Goal: Task Accomplishment & Management: Use online tool/utility

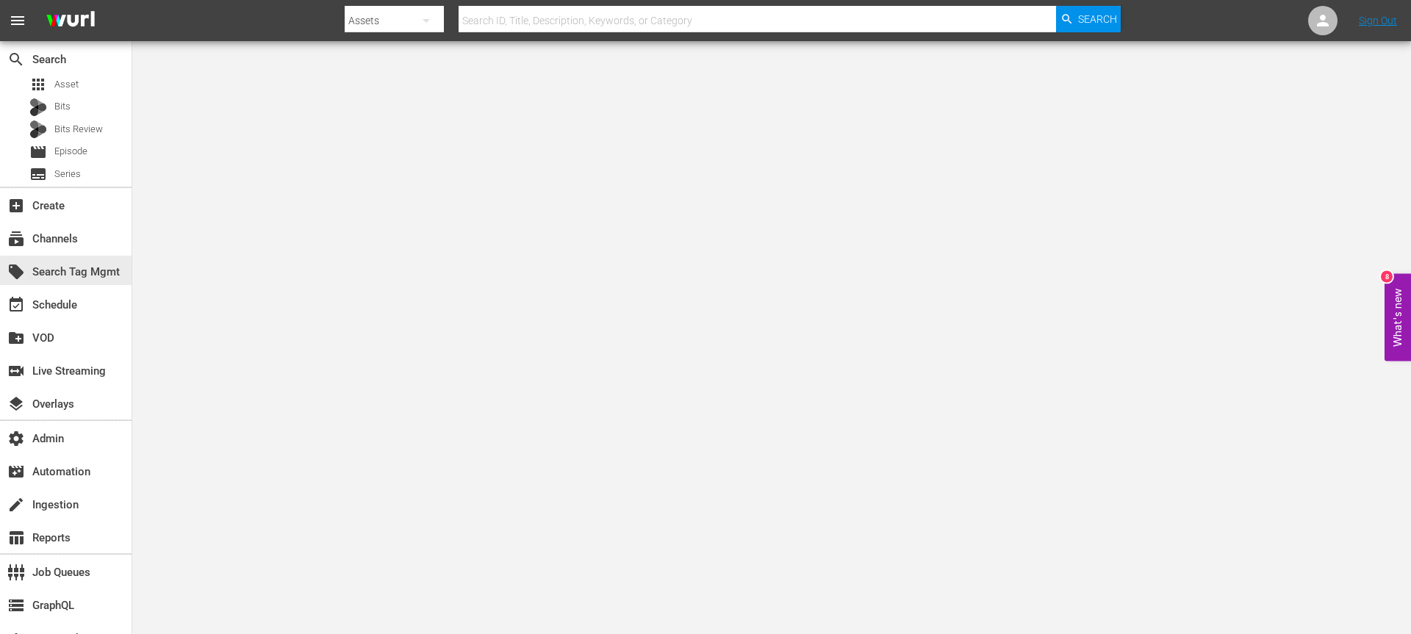
click at [82, 254] on div "local_offer Search Tag Mgmt" at bounding box center [66, 270] width 132 height 33
click at [82, 237] on div "subscriptions Channels" at bounding box center [41, 236] width 82 height 13
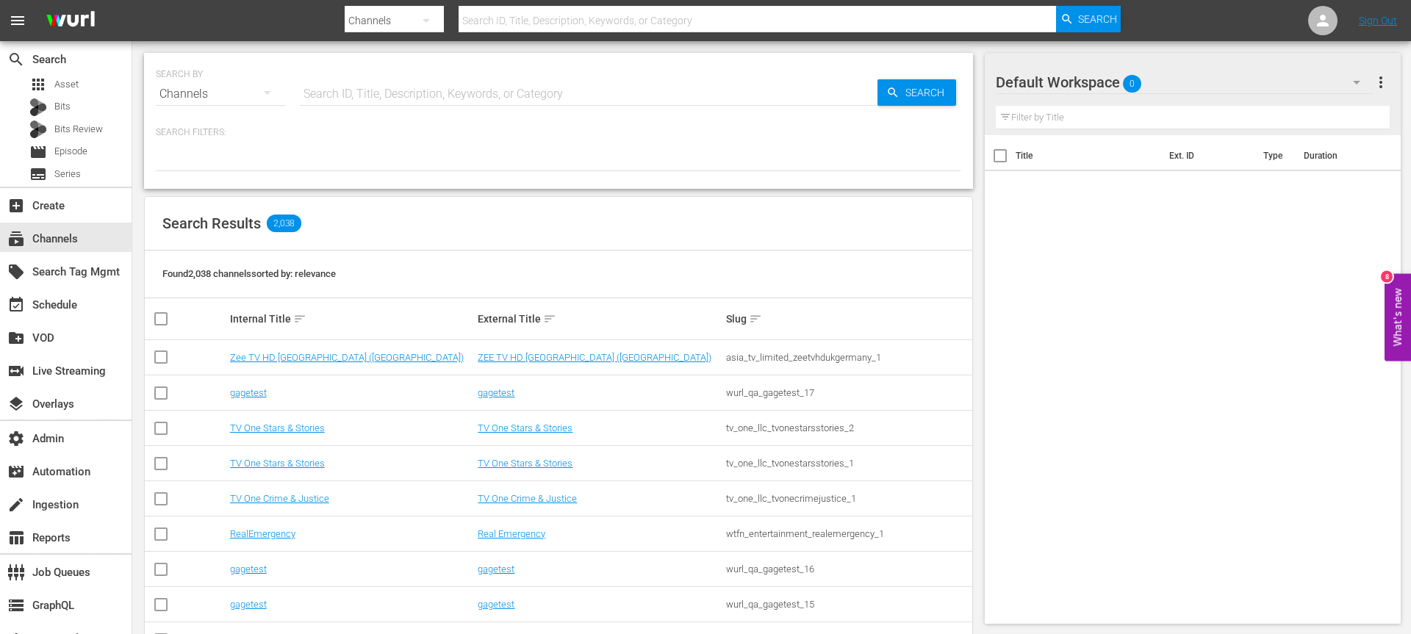
click at [396, 99] on input "text" at bounding box center [589, 93] width 578 height 35
type input "c"
type input "icon"
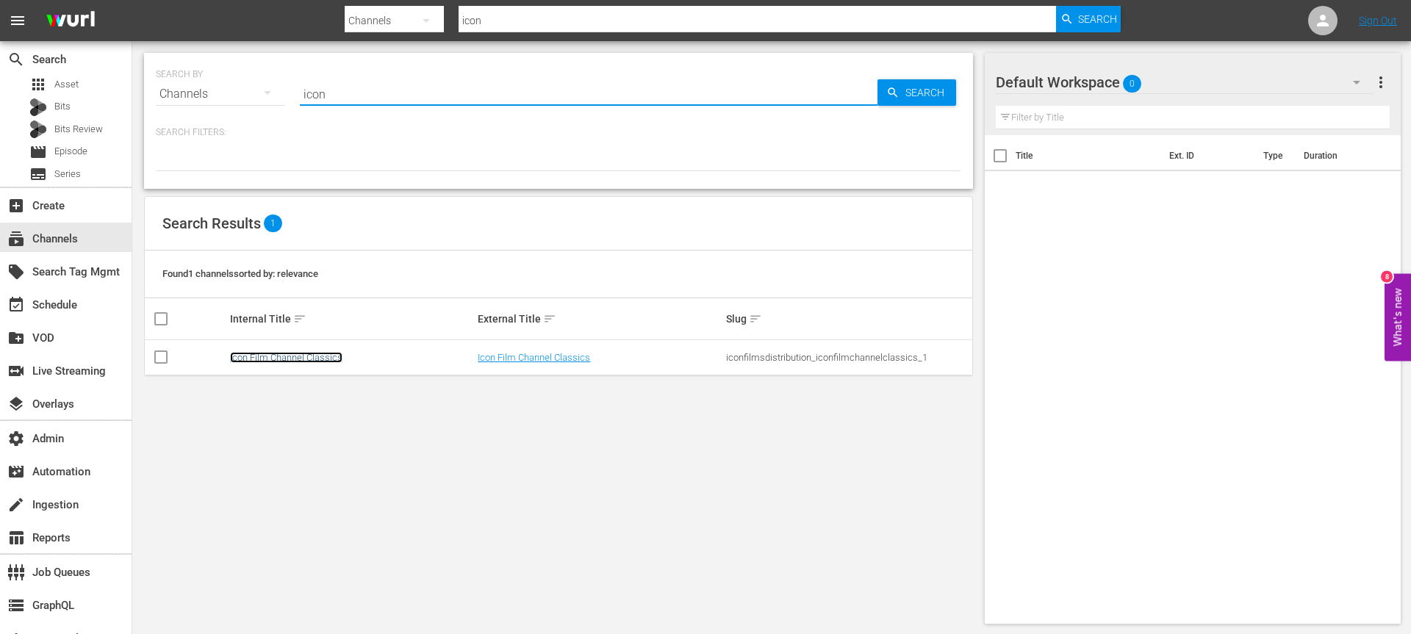
click at [265, 357] on link "Icon Film Channel Classics" at bounding box center [286, 357] width 112 height 11
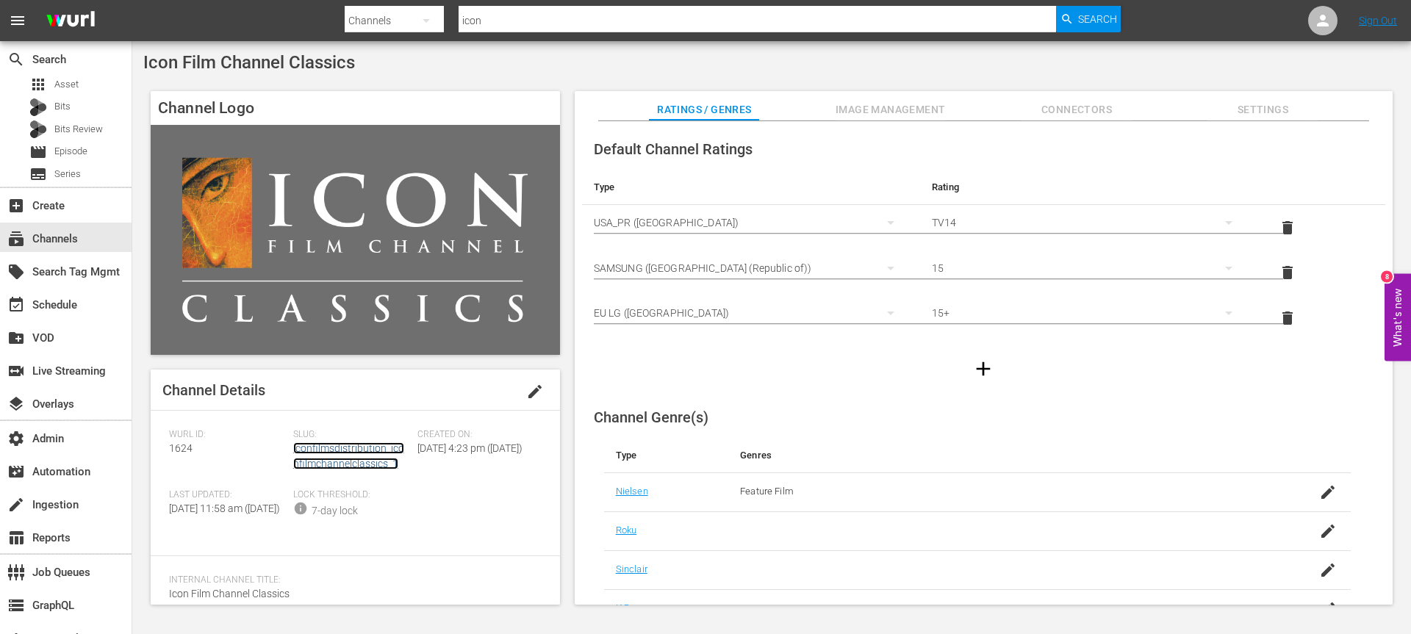
click at [329, 464] on link "iconfilmsdistribution_iconfilmchannelclassics_1" at bounding box center [348, 456] width 111 height 27
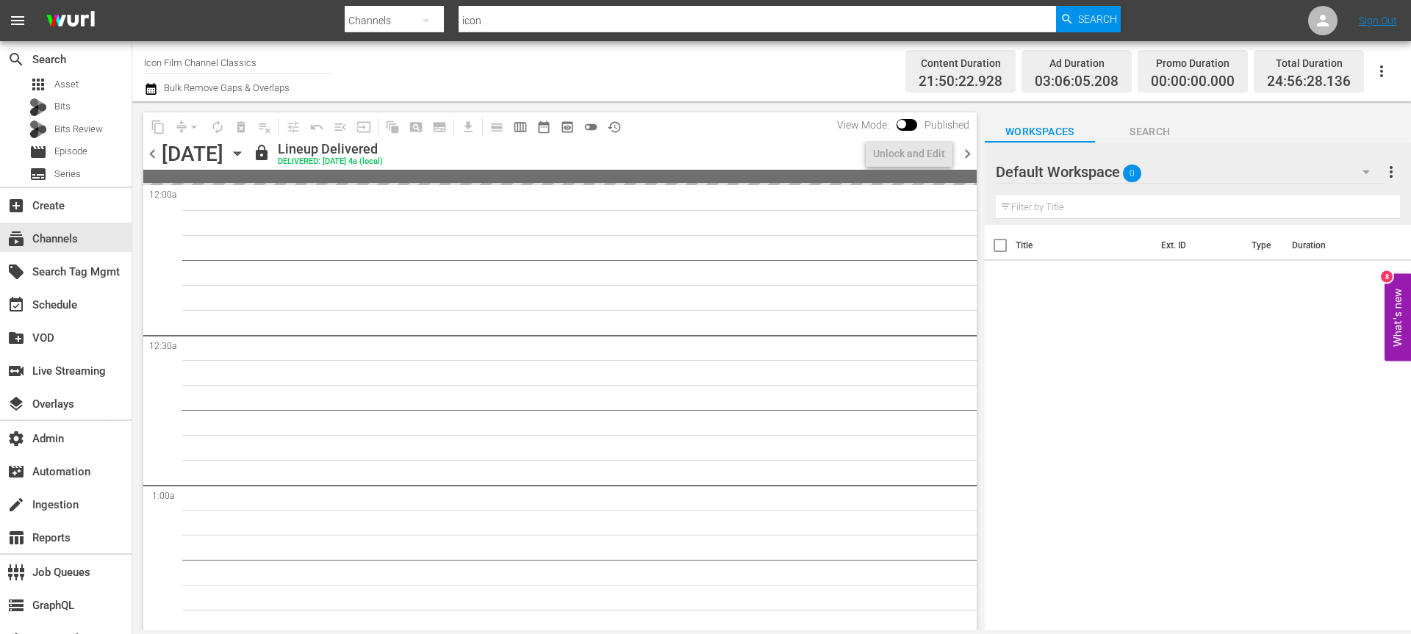
click at [246, 158] on icon "button" at bounding box center [237, 154] width 16 height 16
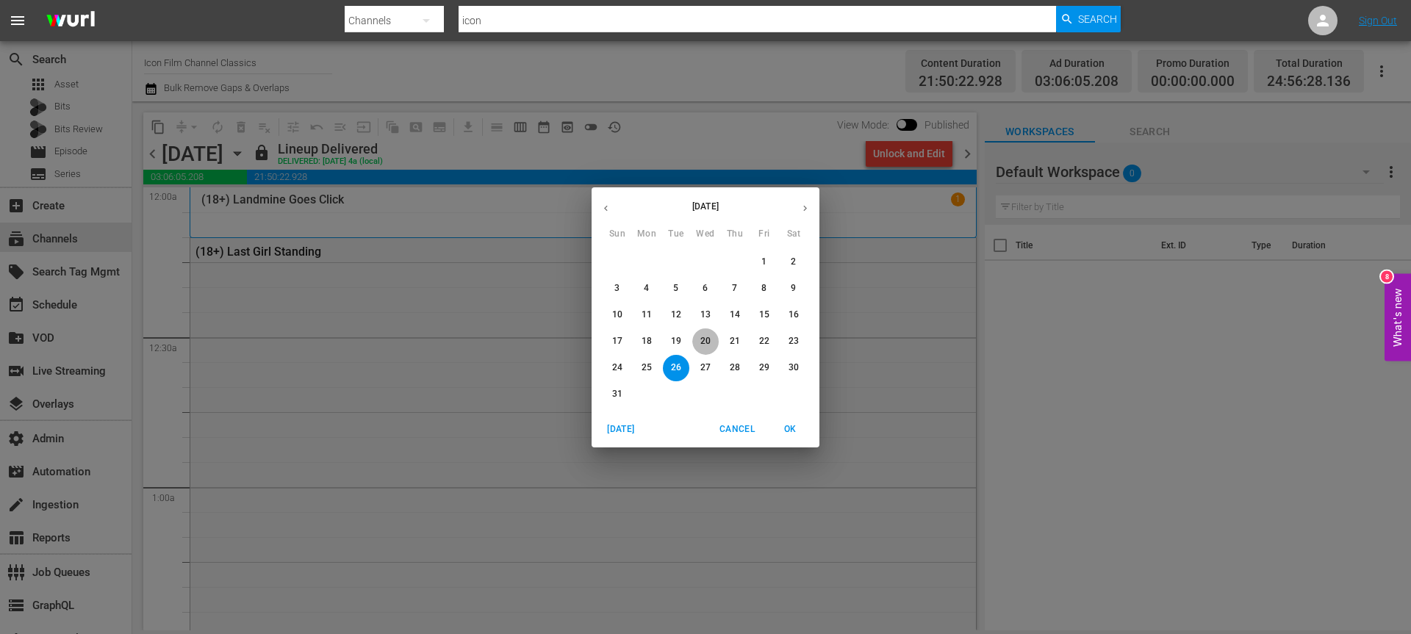
drag, startPoint x: 716, startPoint y: 345, endPoint x: 709, endPoint y: 368, distance: 23.9
click at [709, 368] on div "27 28 29 30 31 1 2 3 4 5 6 7 8 9 10 11 12 13 14 15 16 17 18 19 20 21 22 23 24 2…" at bounding box center [706, 328] width 228 height 159
click at [709, 368] on p "27" at bounding box center [706, 368] width 10 height 12
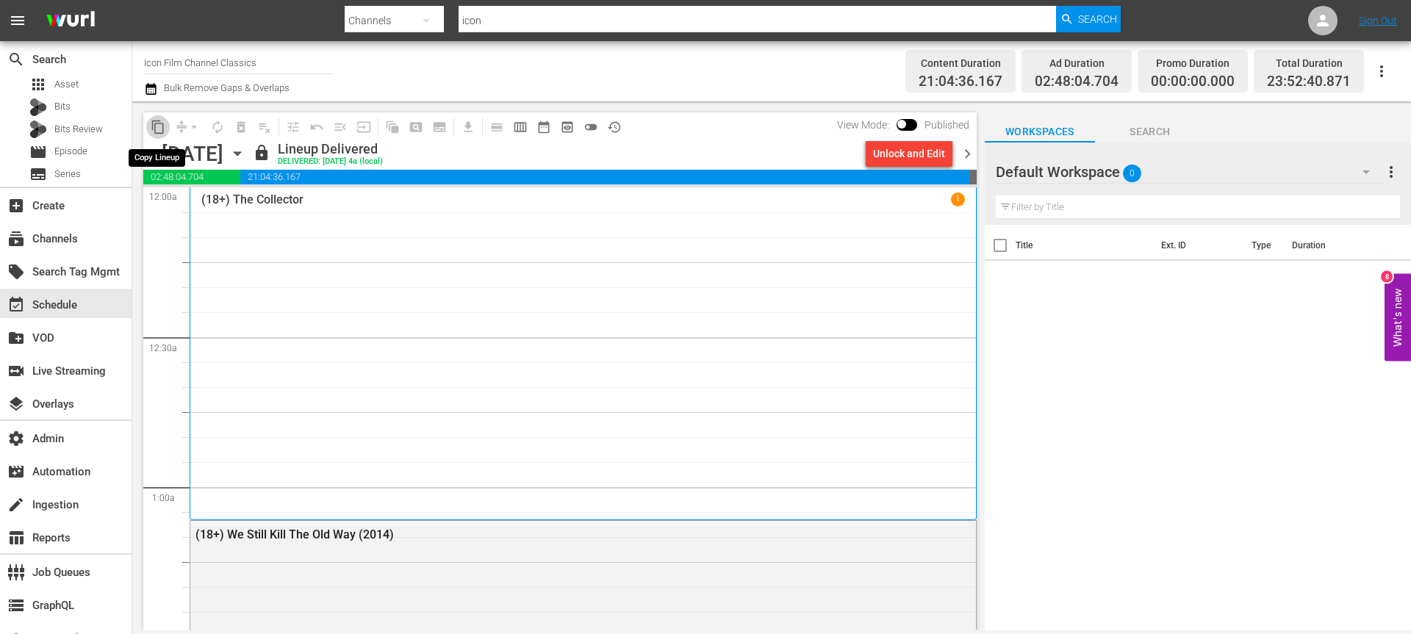
click at [158, 129] on span "content_copy" at bounding box center [158, 127] width 15 height 15
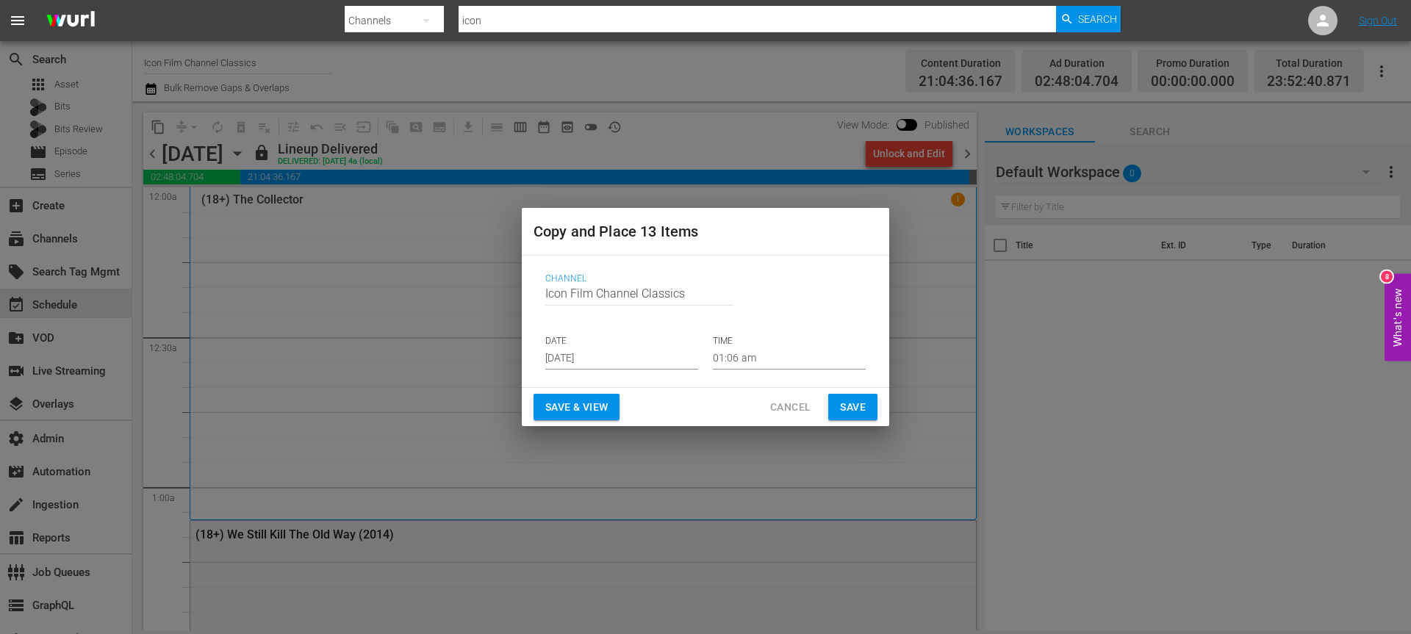
click at [577, 371] on div "Channel Channel Title Icon Film Channel Classics DATE [DATE] TIME 01:06 am" at bounding box center [706, 322] width 344 height 120
click at [582, 359] on input "[DATE]" at bounding box center [621, 359] width 153 height 22
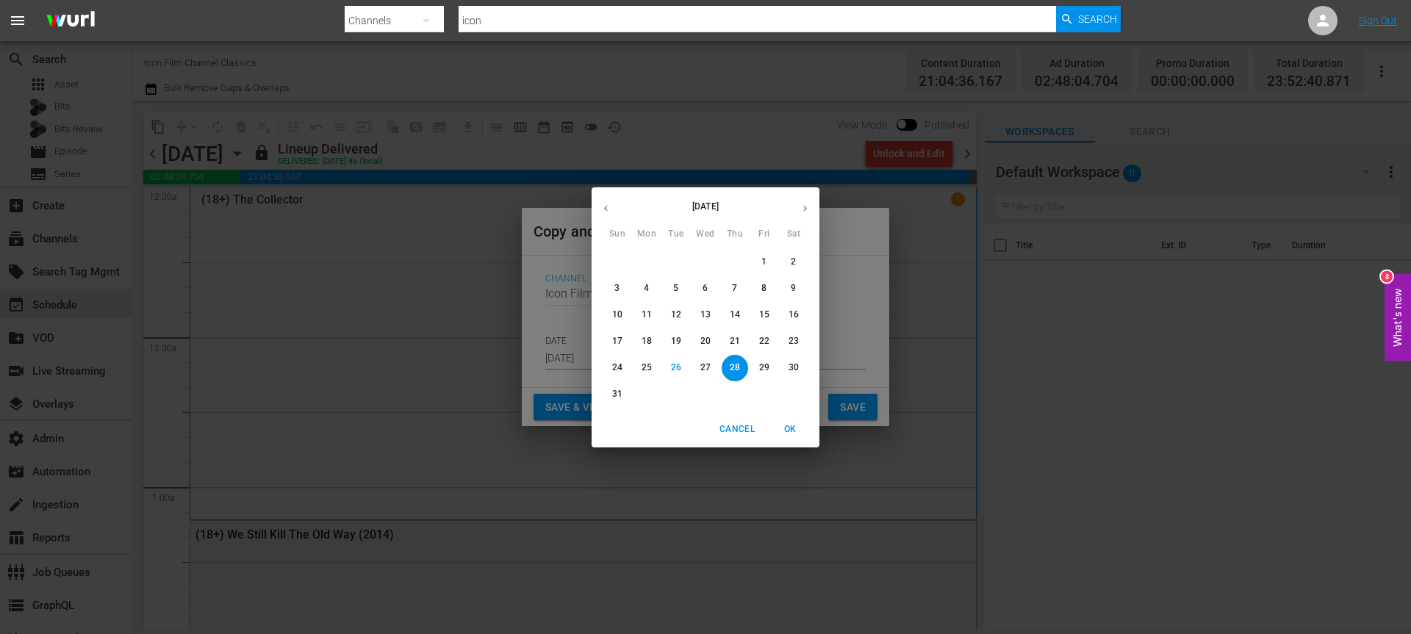
click at [806, 210] on icon "button" at bounding box center [805, 208] width 11 height 11
click at [706, 264] on p "3" at bounding box center [705, 262] width 5 height 12
type input "[DATE]"
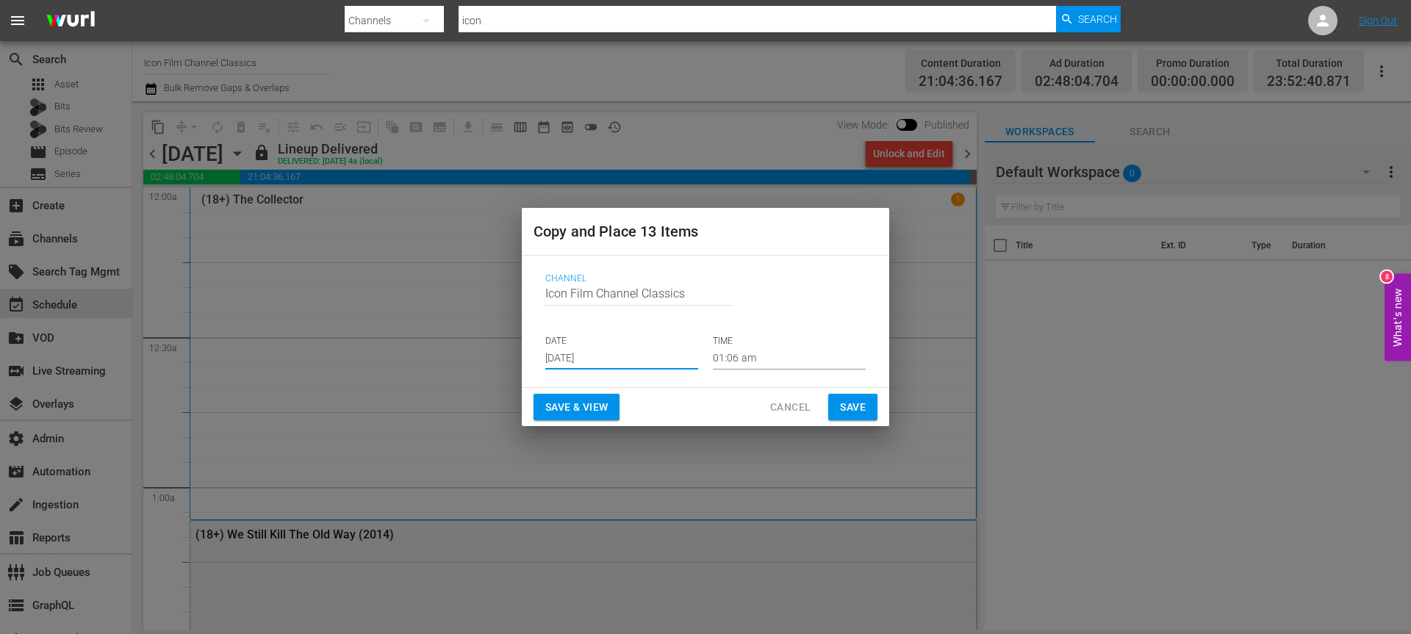
click at [597, 397] on button "Save & View" at bounding box center [577, 407] width 86 height 27
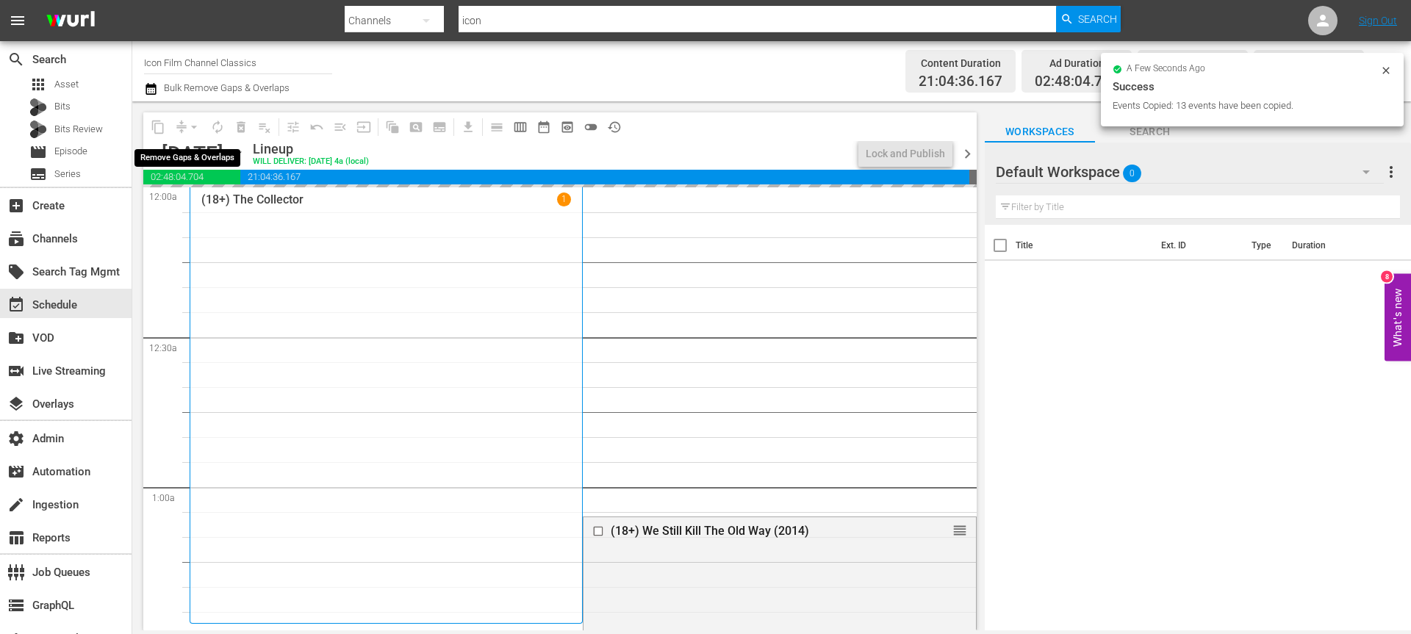
click at [194, 126] on div "arrow_drop_down" at bounding box center [194, 127] width 24 height 24
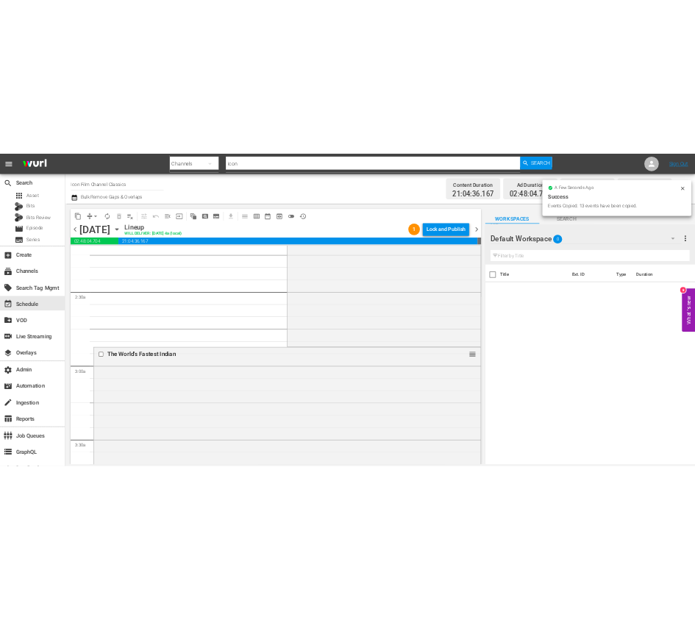
scroll to position [656, 0]
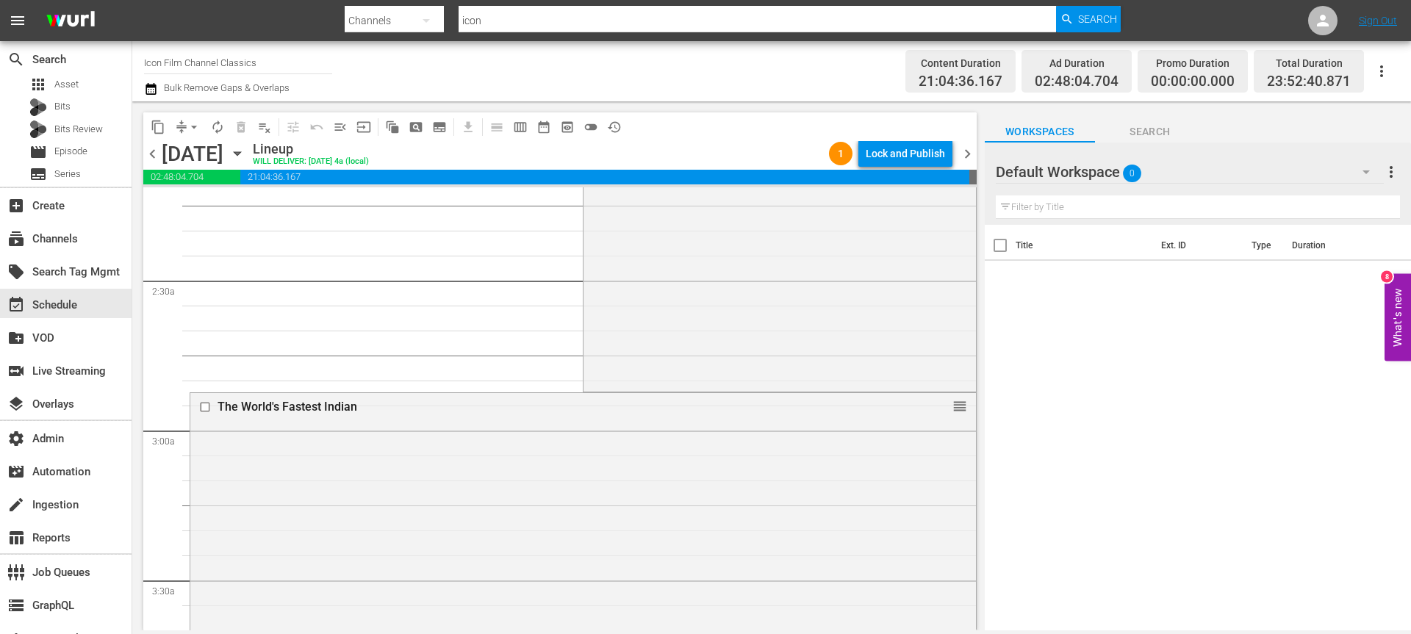
click at [191, 130] on span "arrow_drop_down" at bounding box center [194, 127] width 15 height 15
click at [196, 204] on li "Align to End of Previous Day" at bounding box center [195, 205] width 154 height 24
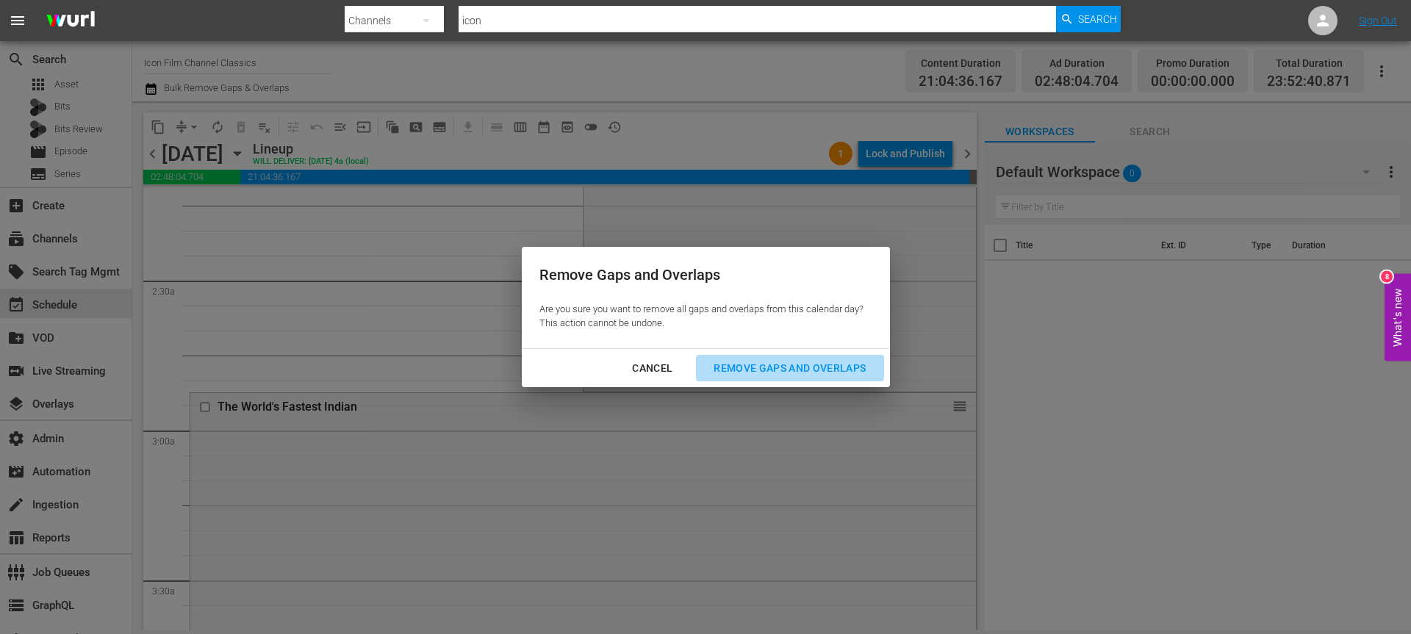
click at [771, 368] on div "Remove Gaps and Overlaps" at bounding box center [790, 368] width 176 height 18
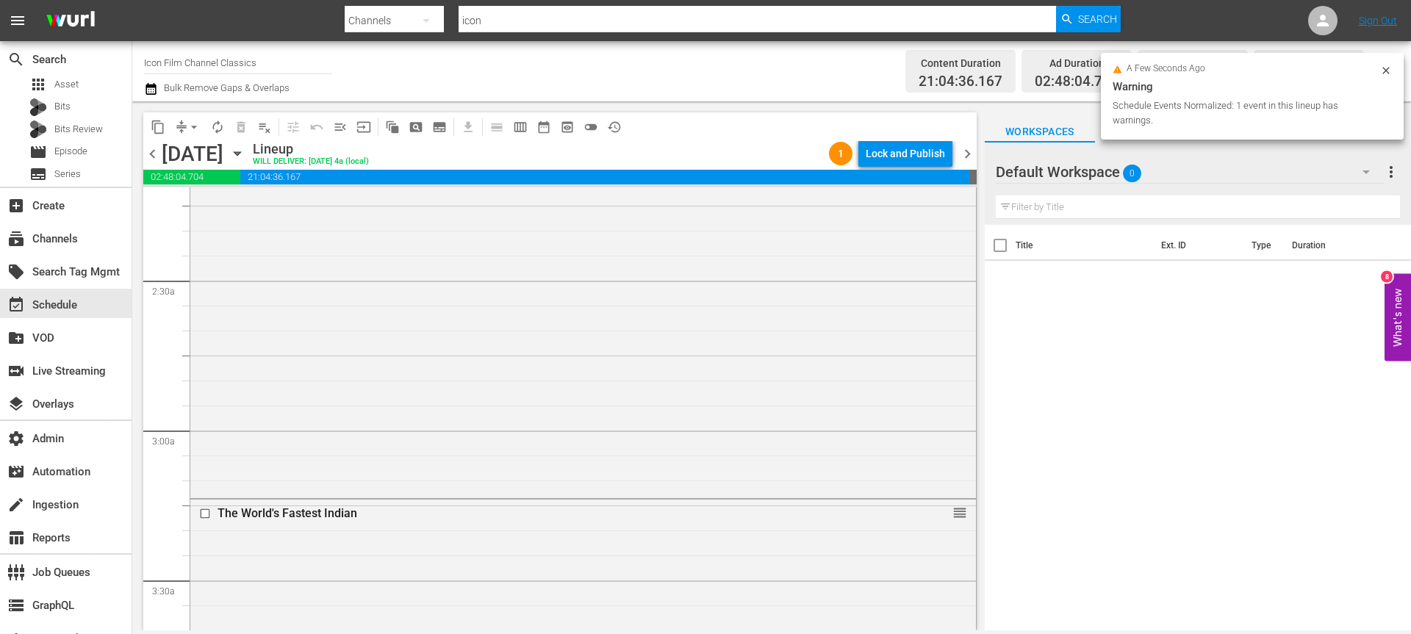
click at [903, 153] on div "Lock and Publish" at bounding box center [905, 153] width 79 height 26
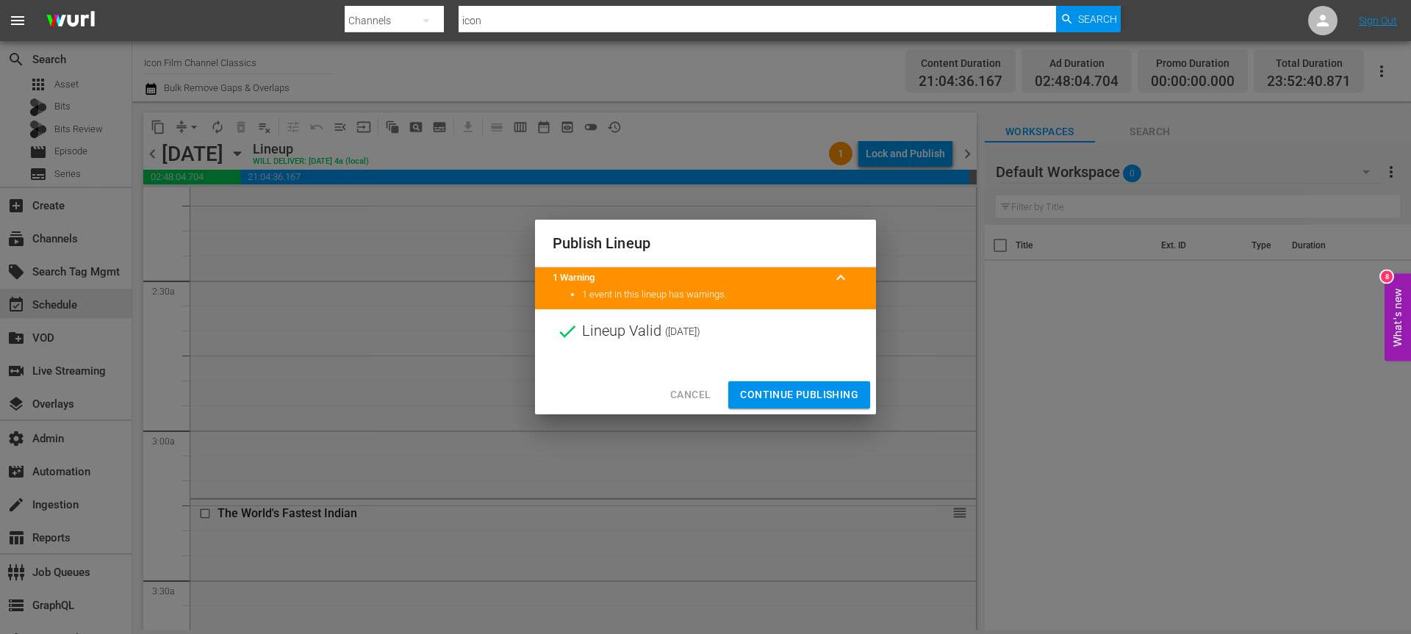
click at [813, 404] on button "Continue Publishing" at bounding box center [800, 395] width 142 height 27
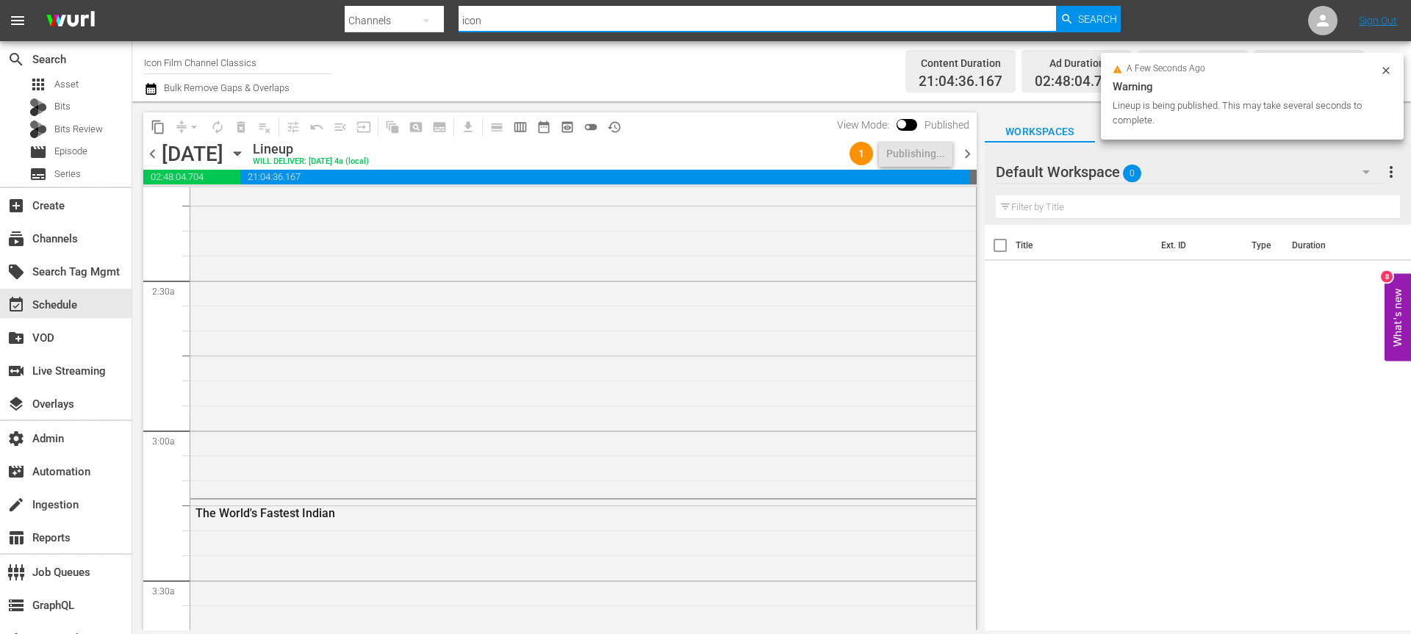
click at [527, 23] on input "icon" at bounding box center [758, 20] width 598 height 35
type input "blk"
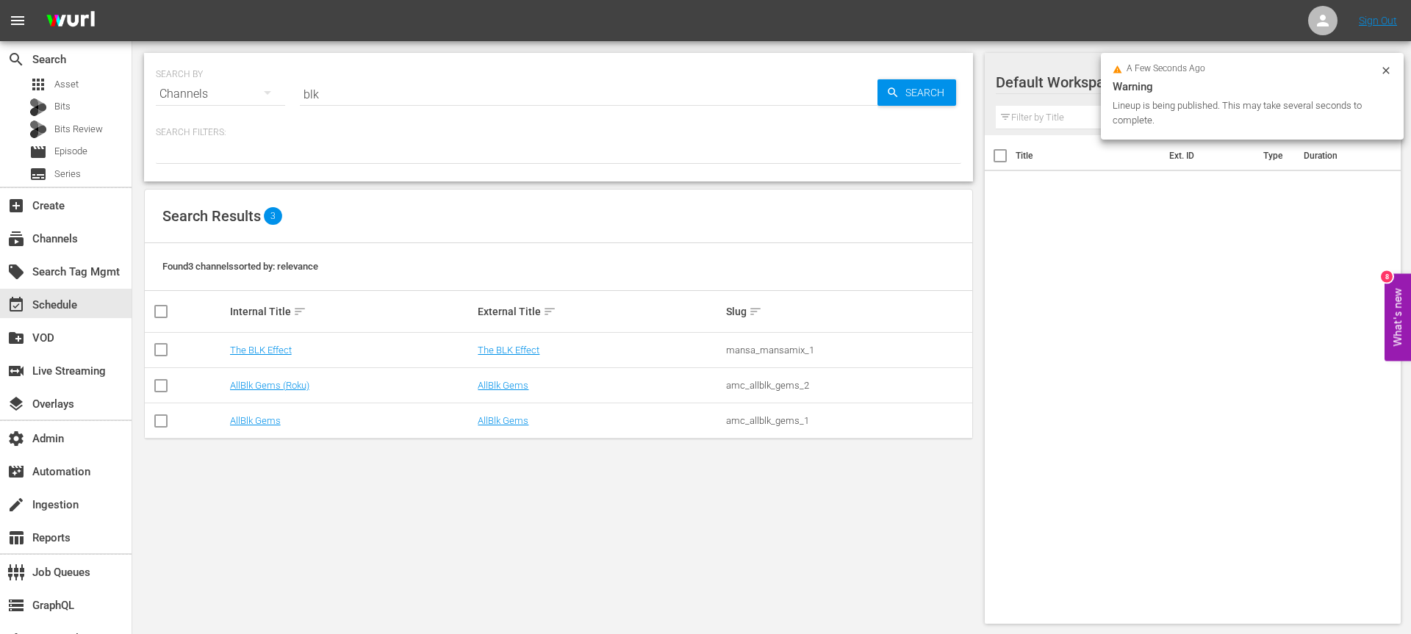
click at [283, 355] on td "The BLK Effect" at bounding box center [352, 350] width 248 height 35
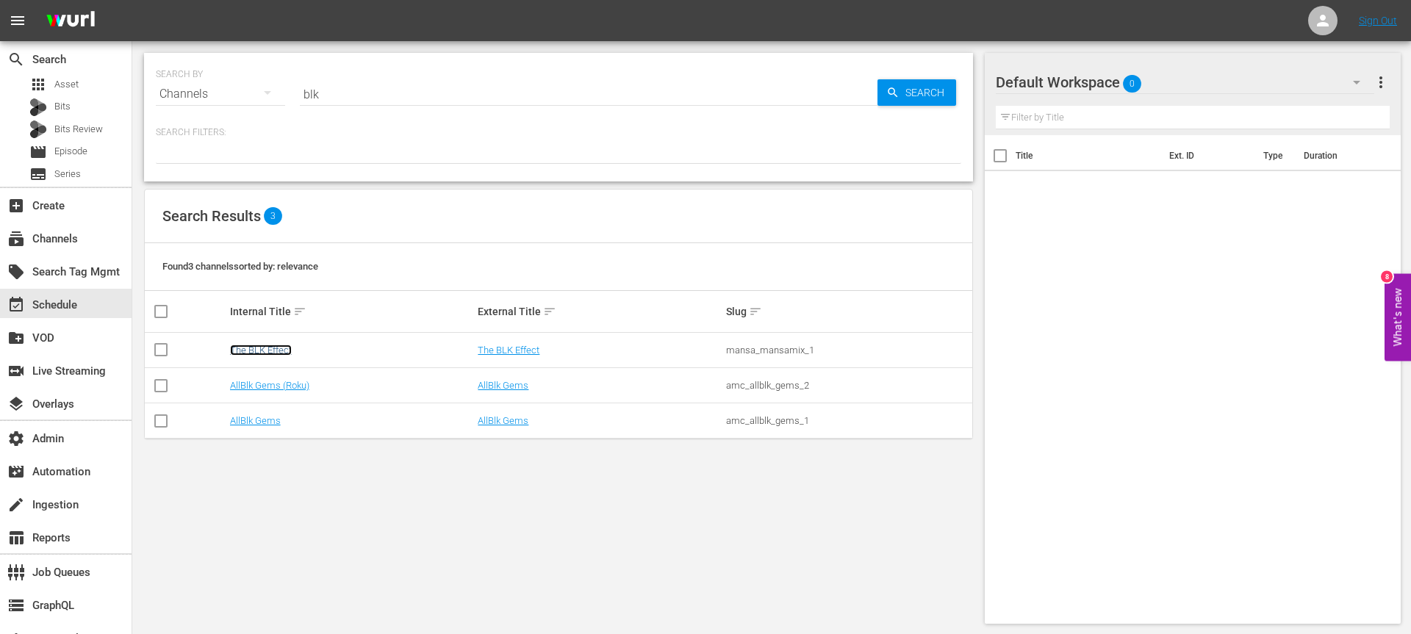
click at [283, 348] on link "The BLK Effect" at bounding box center [261, 350] width 62 height 11
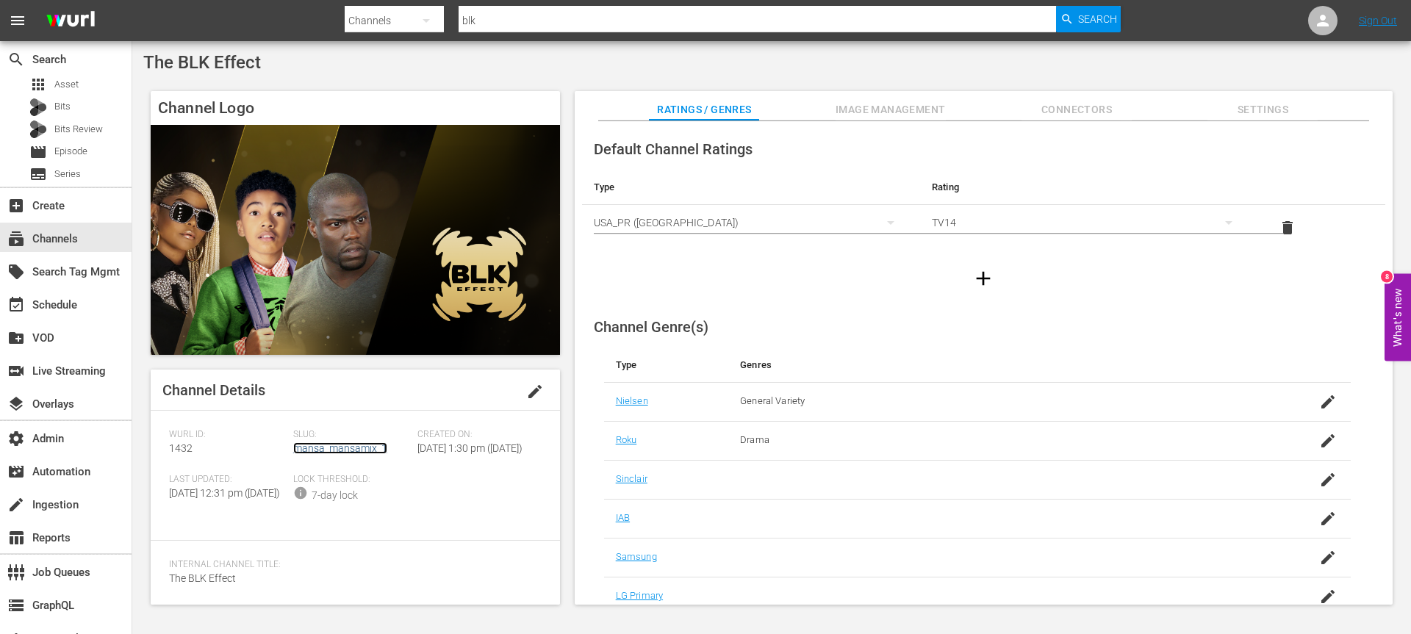
click at [338, 445] on link "mansa_mansamix_1" at bounding box center [340, 449] width 94 height 12
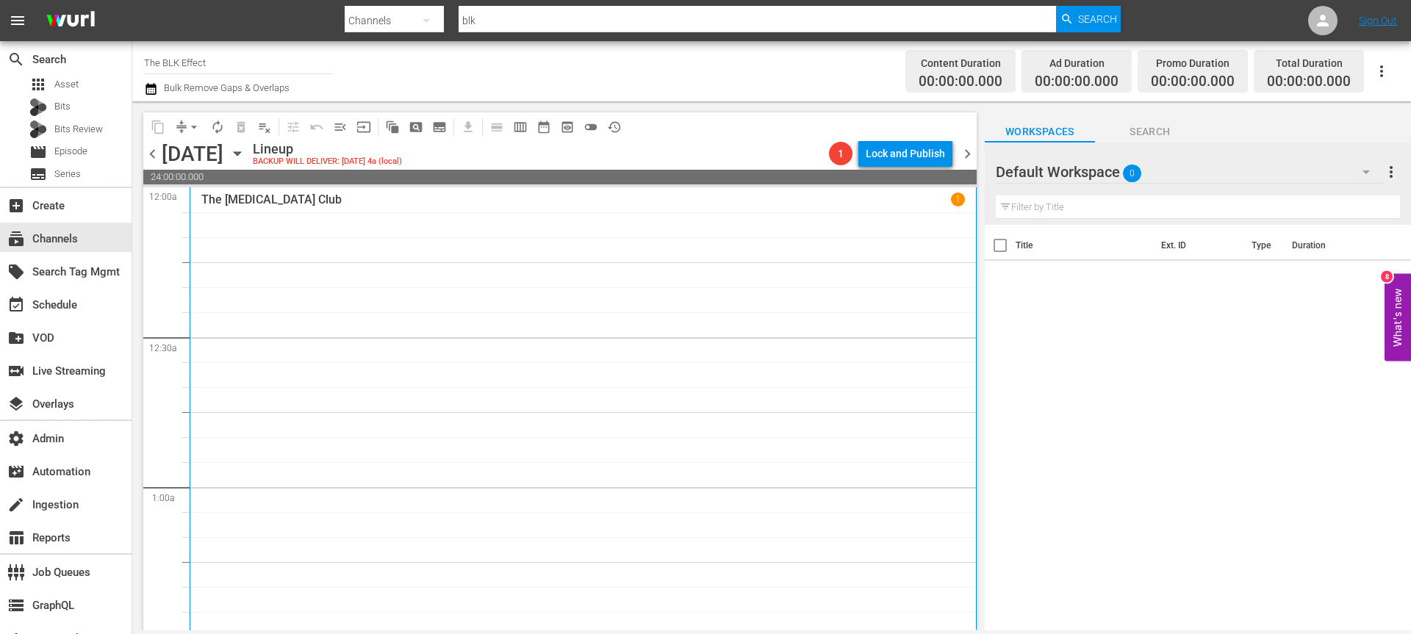
click at [246, 157] on icon "button" at bounding box center [237, 154] width 16 height 16
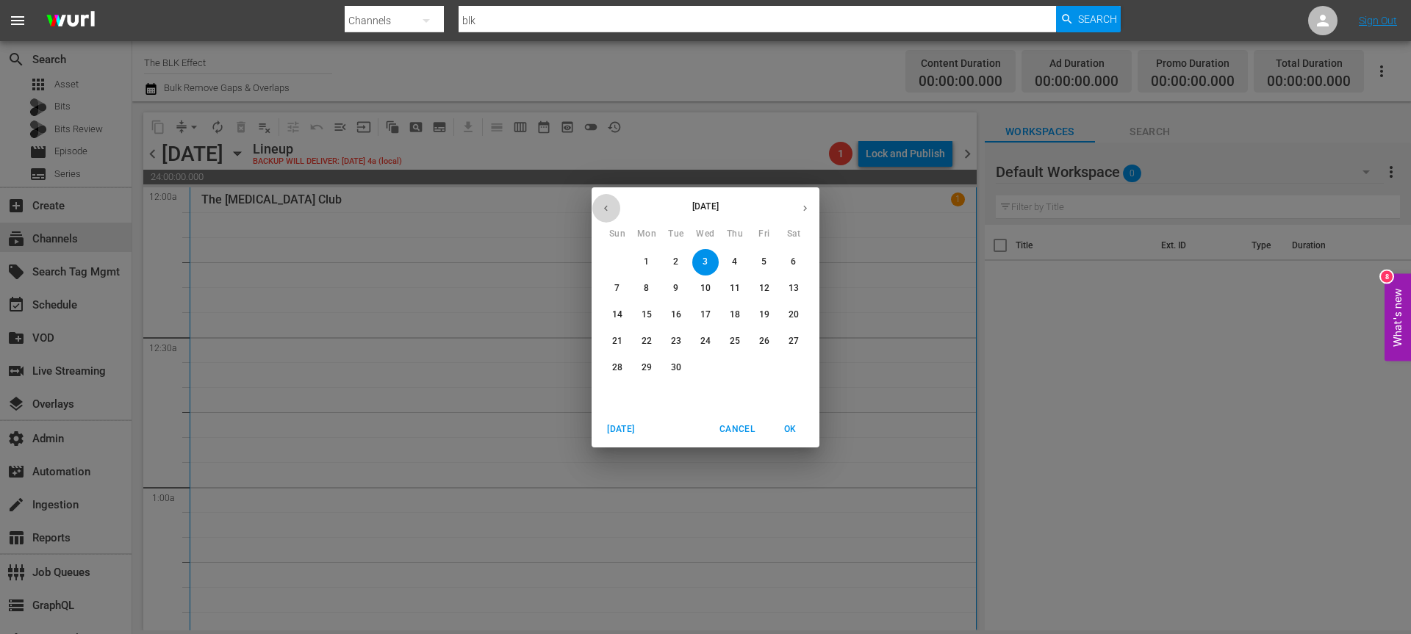
click at [611, 216] on button "button" at bounding box center [606, 208] width 29 height 29
click at [707, 367] on p "27" at bounding box center [706, 368] width 10 height 12
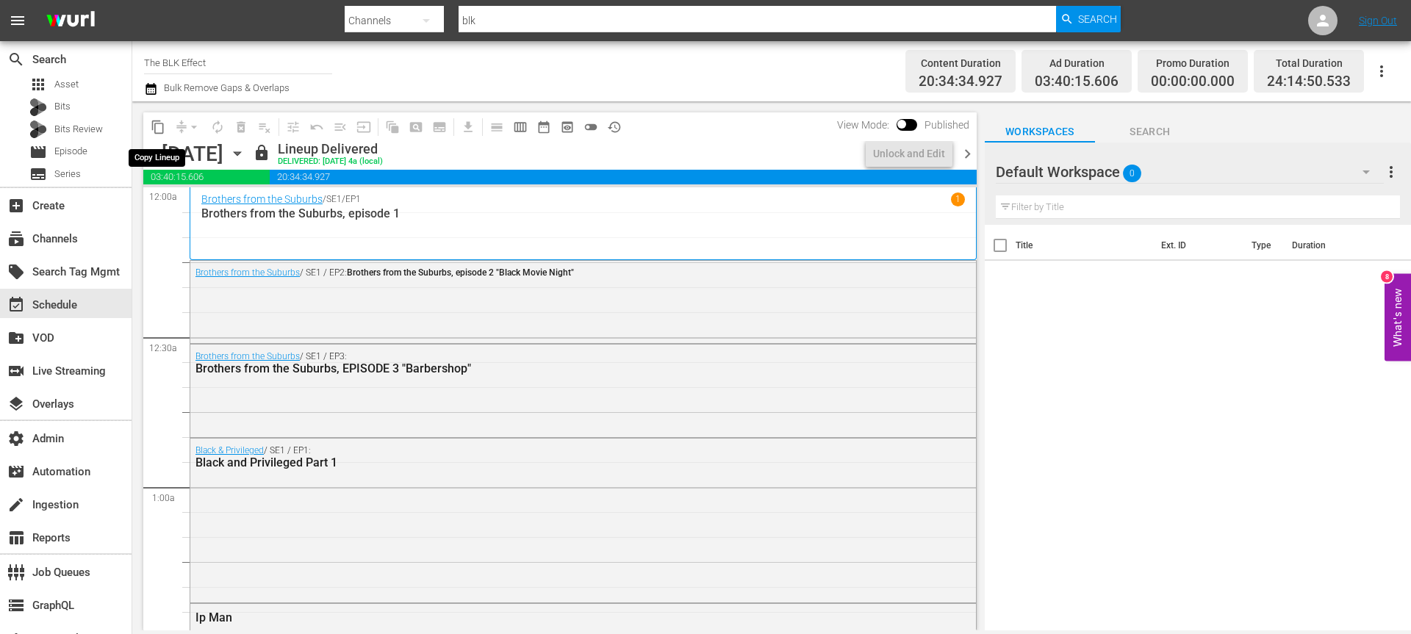
click at [159, 129] on span "content_copy" at bounding box center [158, 127] width 15 height 15
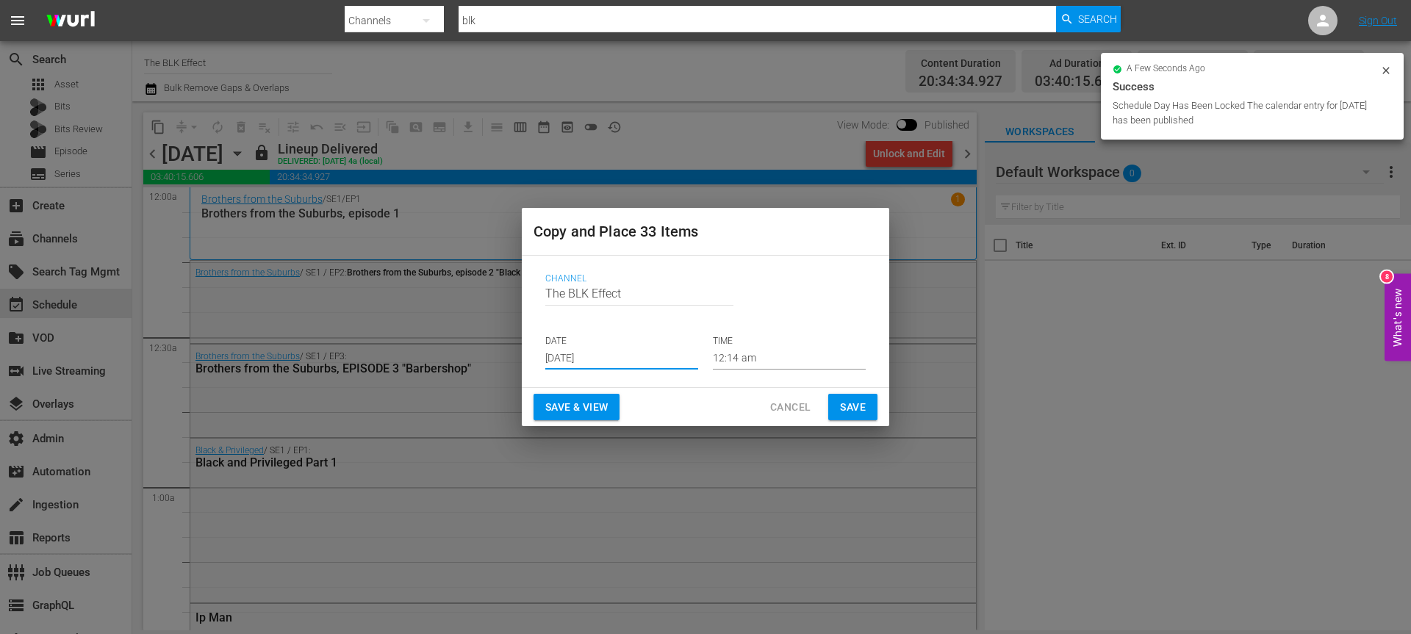
click at [563, 352] on input "[DATE]" at bounding box center [621, 359] width 153 height 22
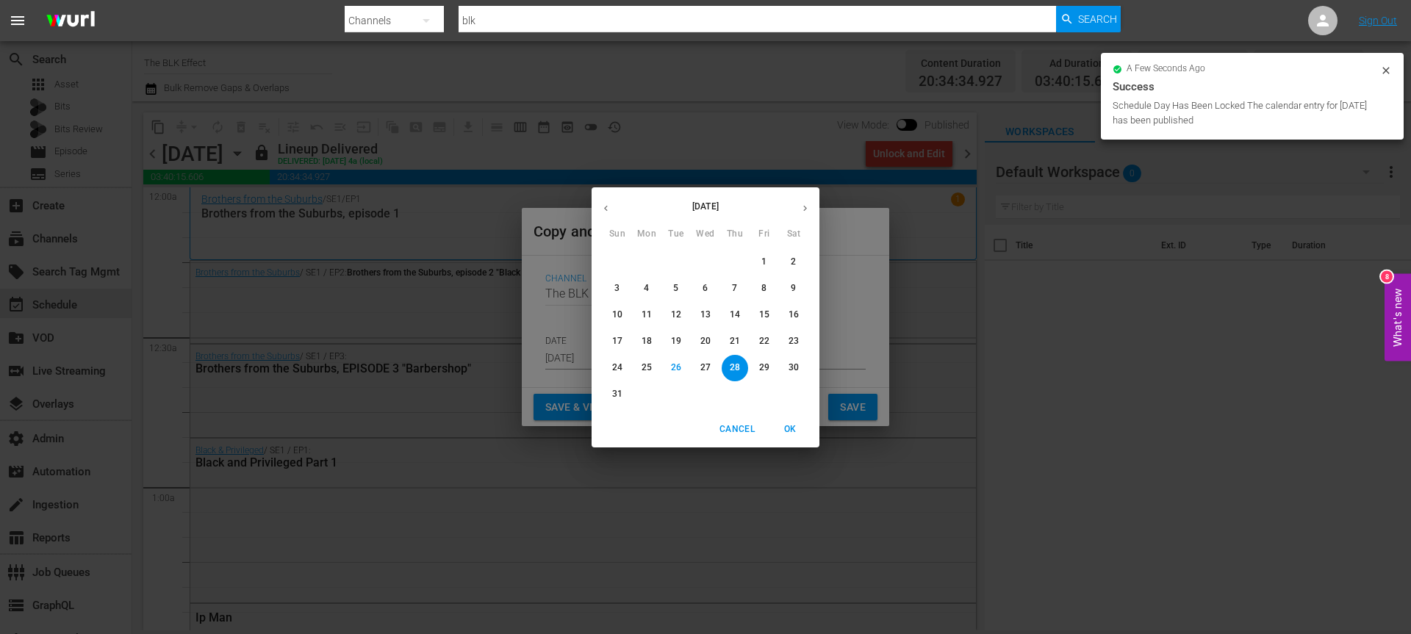
click at [805, 209] on icon "button" at bounding box center [805, 208] width 4 height 6
click at [704, 263] on p "3" at bounding box center [705, 262] width 5 height 12
type input "[DATE]"
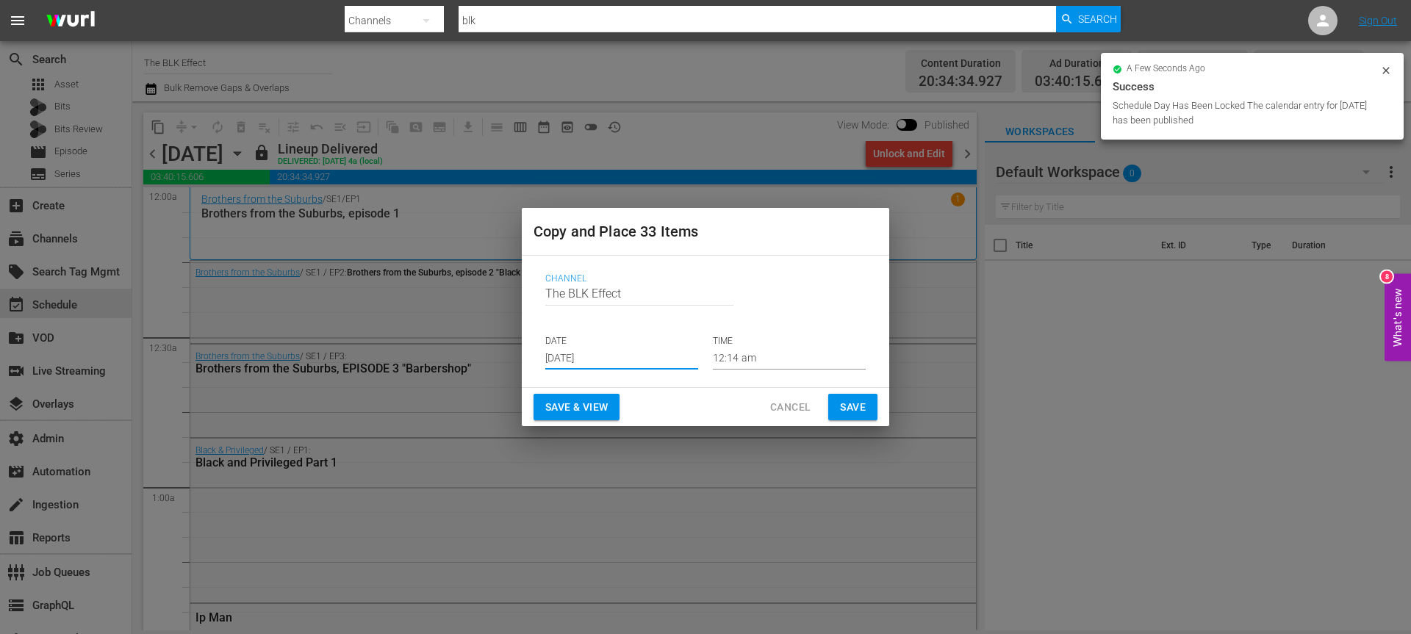
click at [589, 408] on span "Save & View" at bounding box center [576, 407] width 62 height 18
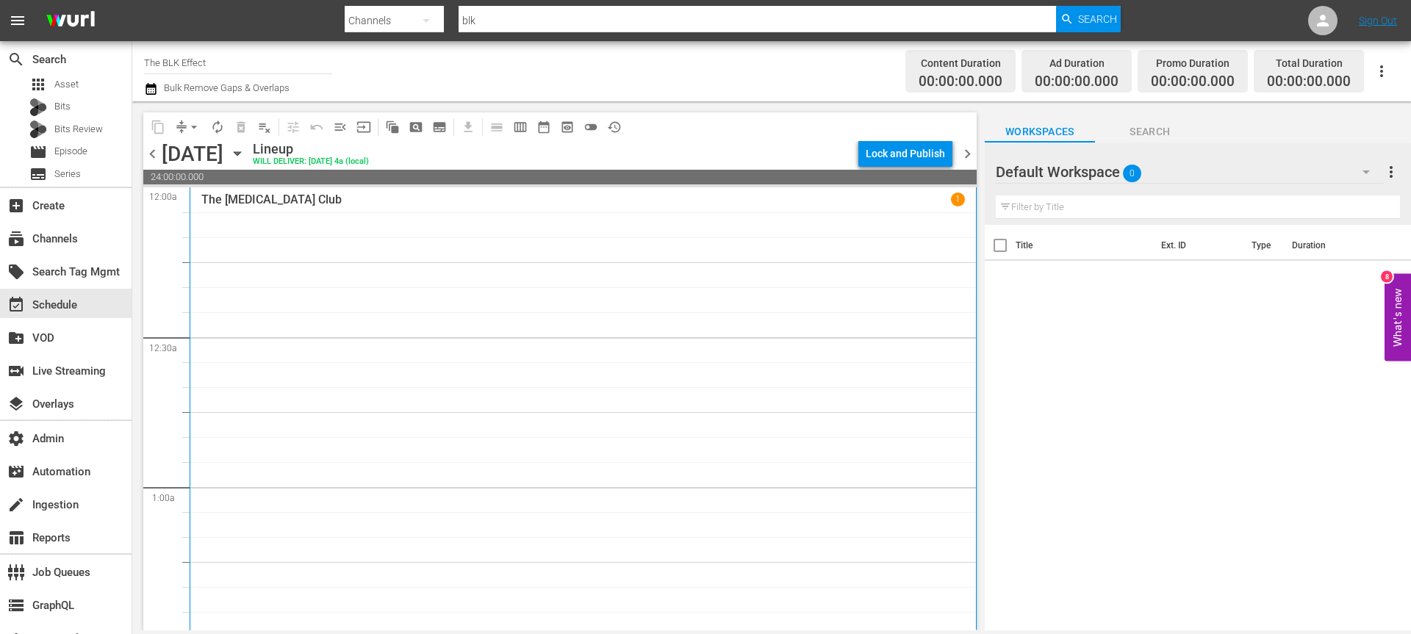
click at [198, 123] on span "arrow_drop_down" at bounding box center [194, 127] width 15 height 15
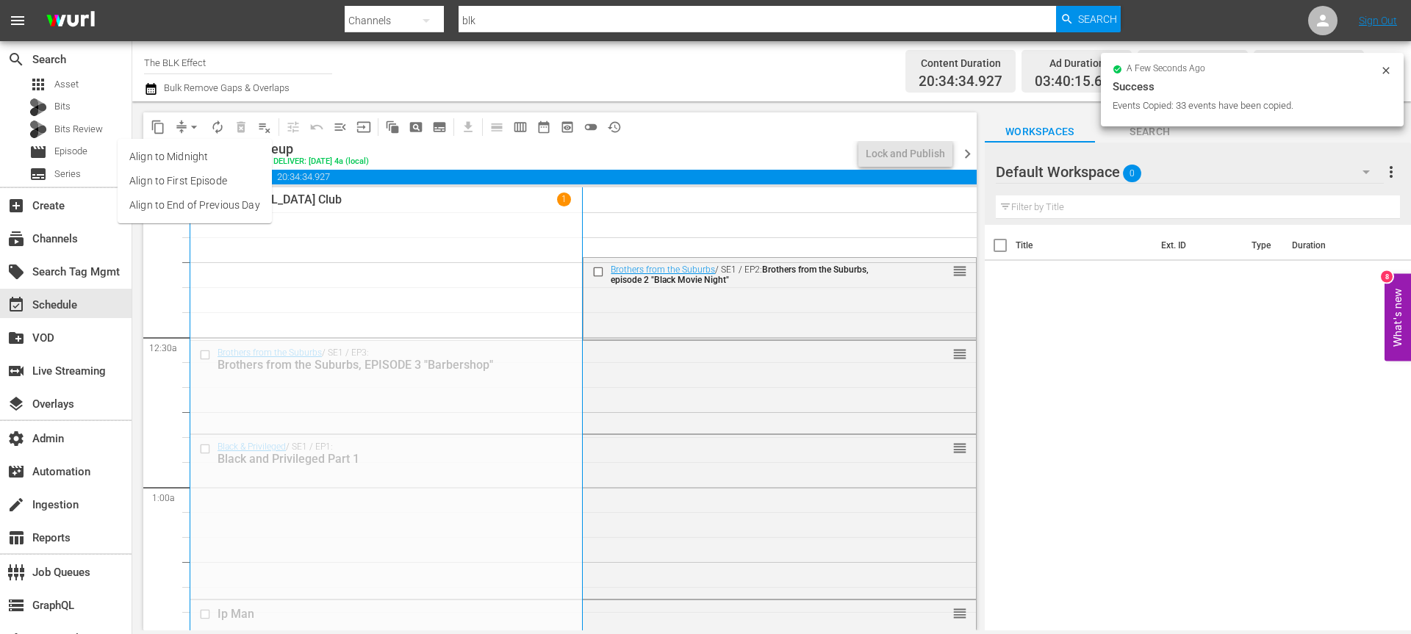
click at [254, 207] on li "Align to End of Previous Day" at bounding box center [195, 205] width 154 height 24
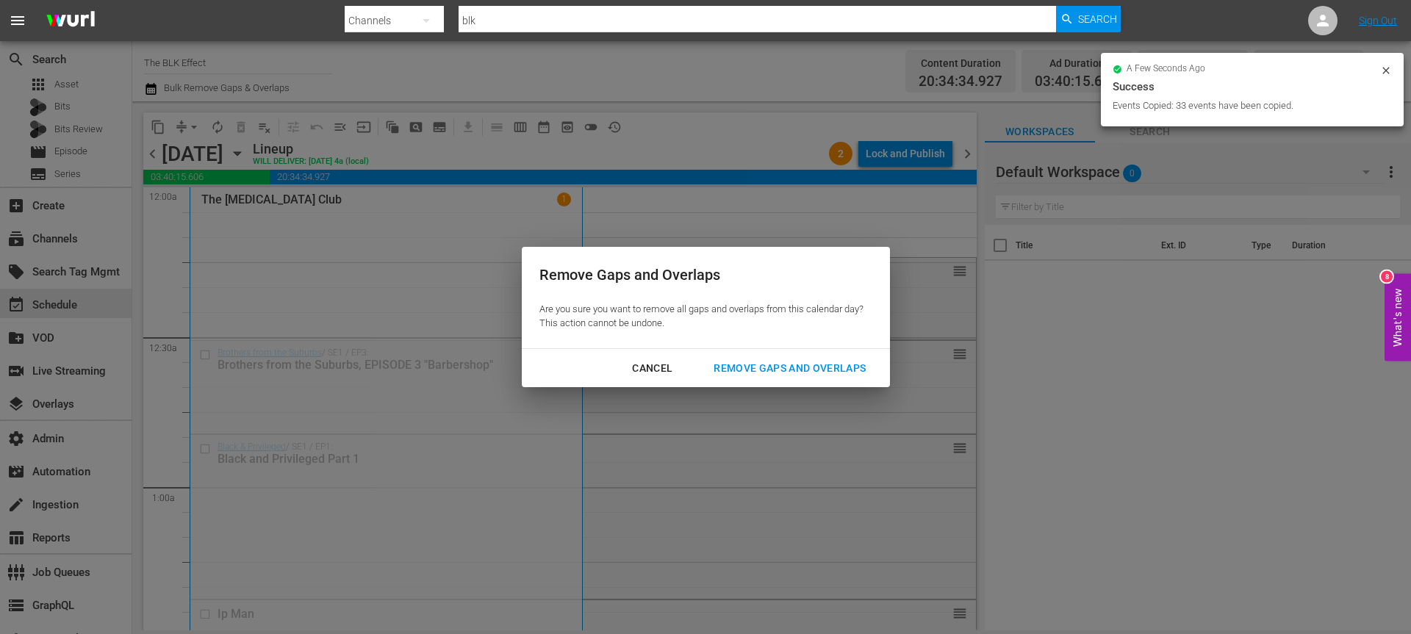
click at [719, 360] on div "Remove Gaps and Overlaps" at bounding box center [790, 368] width 176 height 18
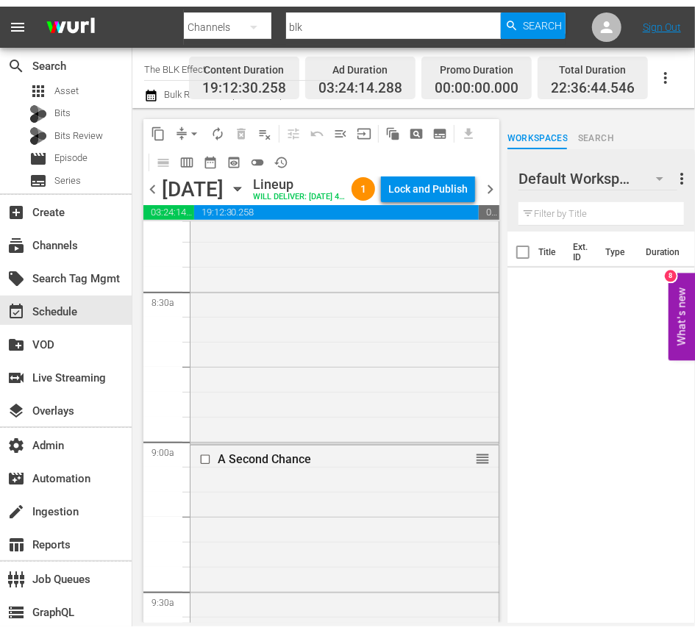
scroll to position [4283, 0]
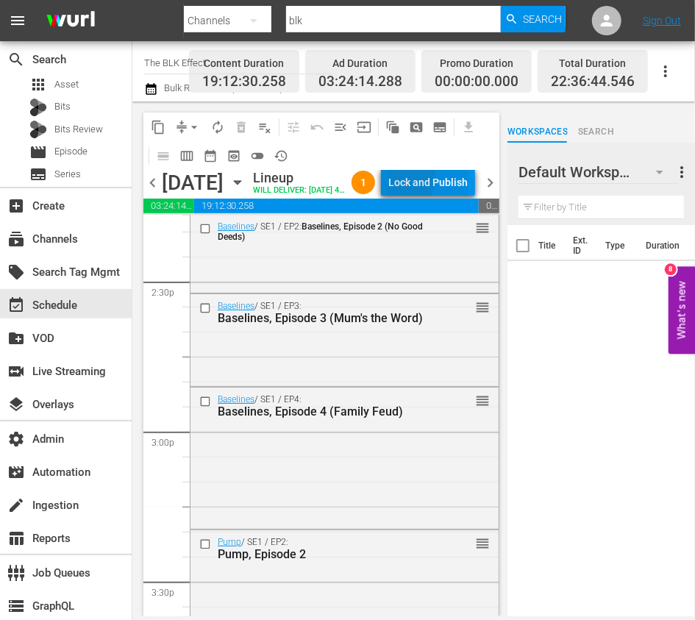
click at [440, 179] on div "Lock and Publish" at bounding box center [427, 182] width 79 height 26
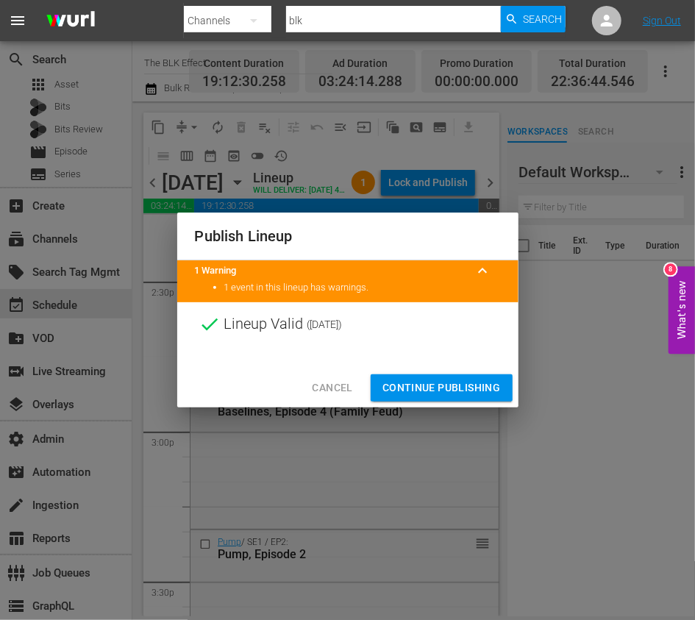
click at [439, 384] on span "Continue Publishing" at bounding box center [441, 388] width 118 height 18
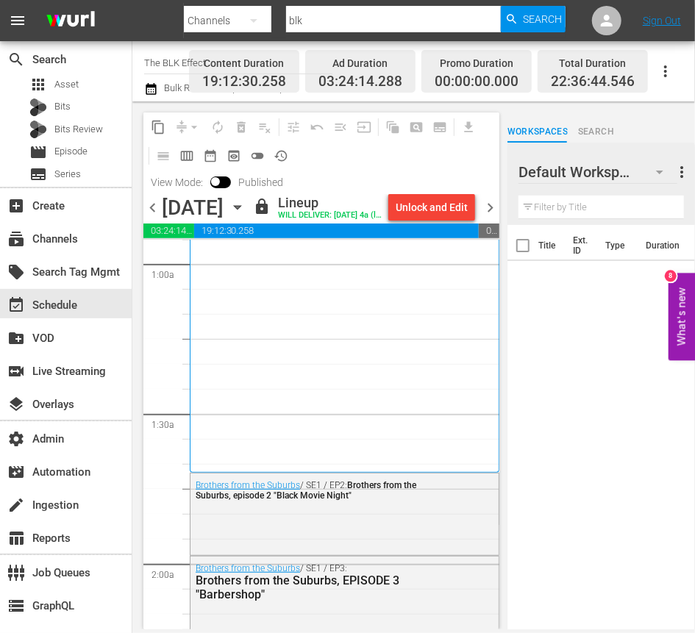
scroll to position [0, 0]
